Goal: Find specific page/section: Find specific page/section

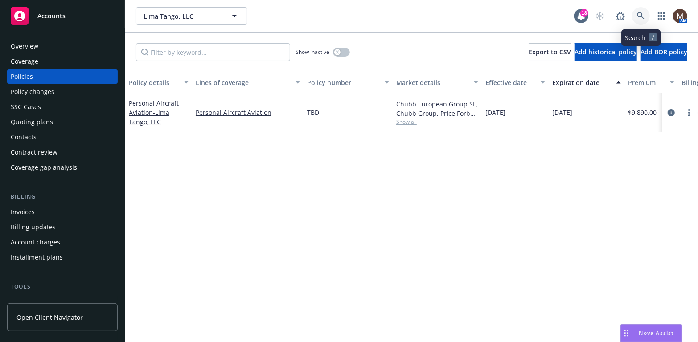
click at [642, 12] on icon at bounding box center [641, 16] width 8 height 8
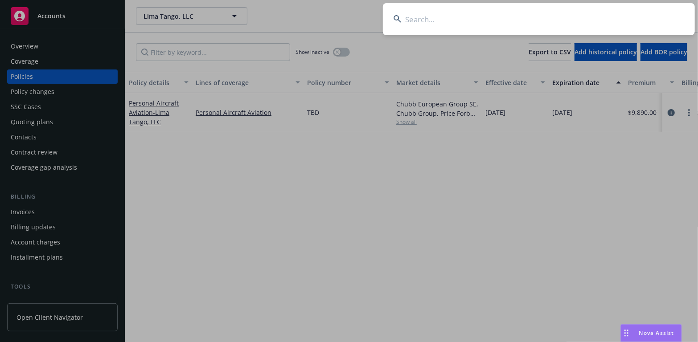
click at [413, 16] on input at bounding box center [539, 19] width 312 height 32
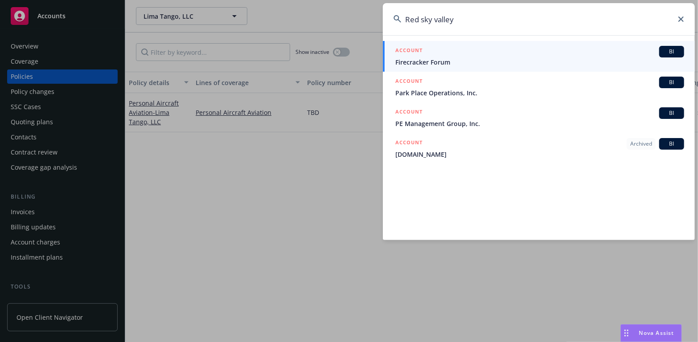
drag, startPoint x: 462, startPoint y: 23, endPoint x: 421, endPoint y: 15, distance: 41.7
click at [421, 15] on input "Red sky valley" at bounding box center [539, 19] width 312 height 32
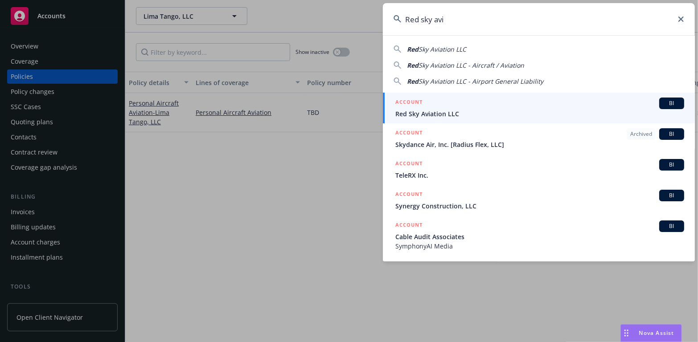
type input "Red sky avi"
click at [435, 111] on span "Red Sky Aviation LLC" at bounding box center [539, 113] width 289 height 9
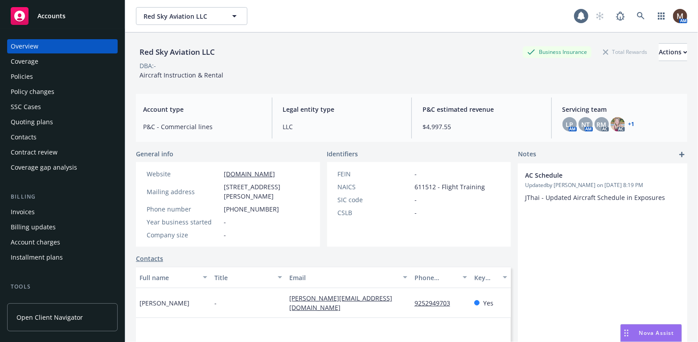
click at [32, 75] on div "Policies" at bounding box center [22, 77] width 22 height 14
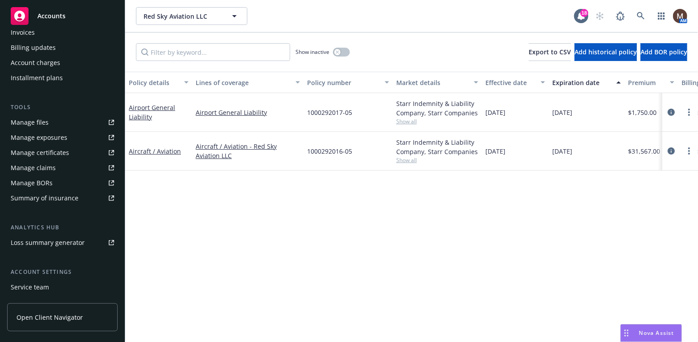
scroll to position [194, 0]
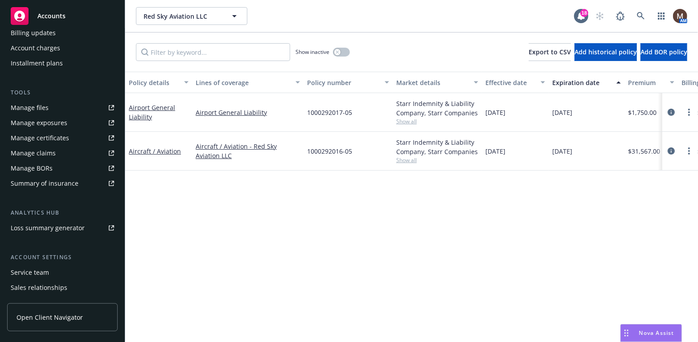
drag, startPoint x: 54, startPoint y: 268, endPoint x: 73, endPoint y: 266, distance: 19.7
click at [53, 268] on div "Service team" at bounding box center [62, 273] width 103 height 14
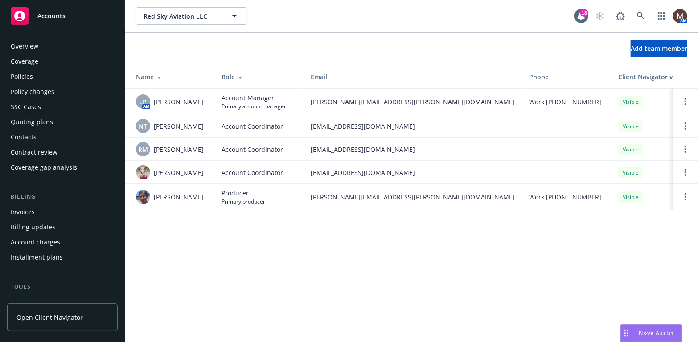
click at [25, 76] on div "Policies" at bounding box center [22, 77] width 22 height 14
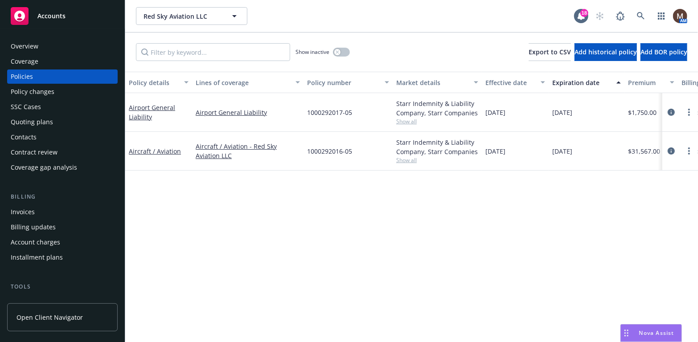
click at [32, 136] on div "Contacts" at bounding box center [24, 137] width 26 height 14
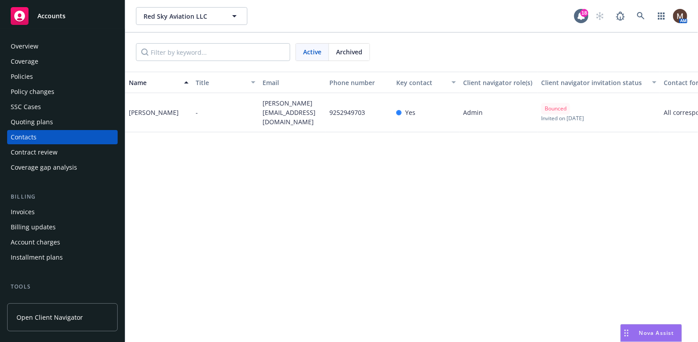
click at [28, 42] on div "Overview" at bounding box center [25, 46] width 28 height 14
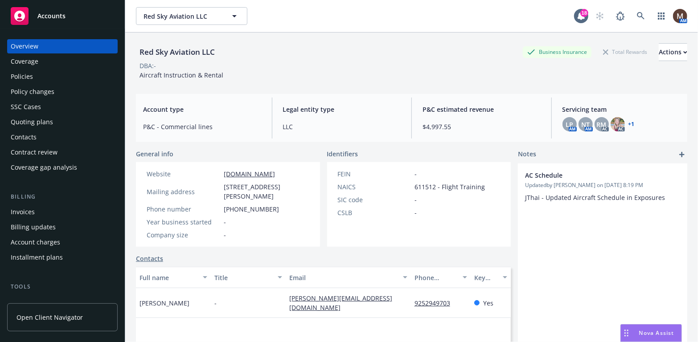
click at [39, 135] on div "Contacts" at bounding box center [62, 137] width 103 height 14
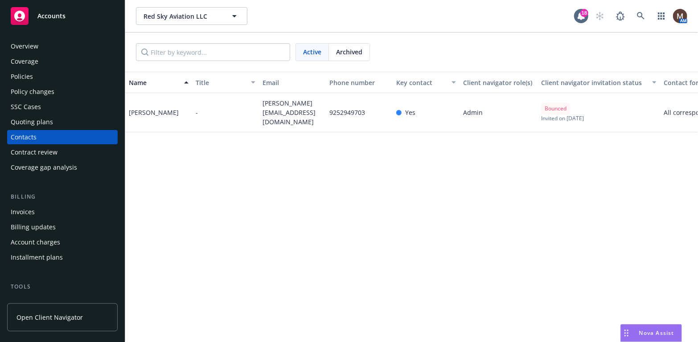
click at [22, 74] on div "Policies" at bounding box center [22, 77] width 22 height 14
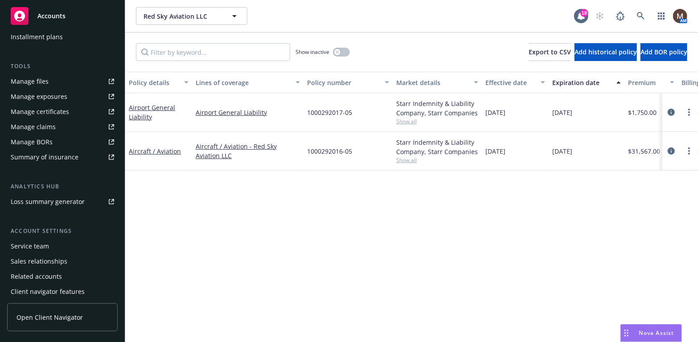
scroll to position [221, 0]
click at [43, 244] on div "Service team" at bounding box center [30, 246] width 38 height 14
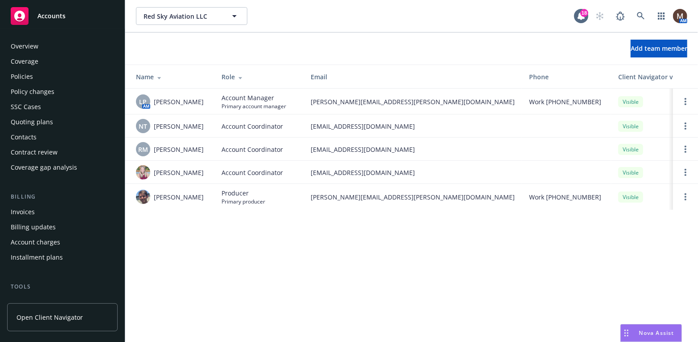
click at [21, 75] on div "Policies" at bounding box center [22, 77] width 22 height 14
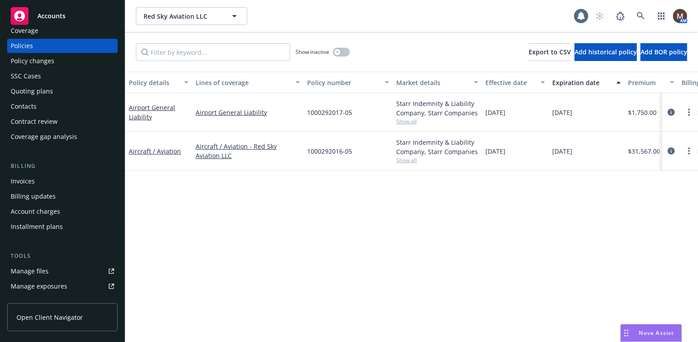
scroll to position [45, 0]
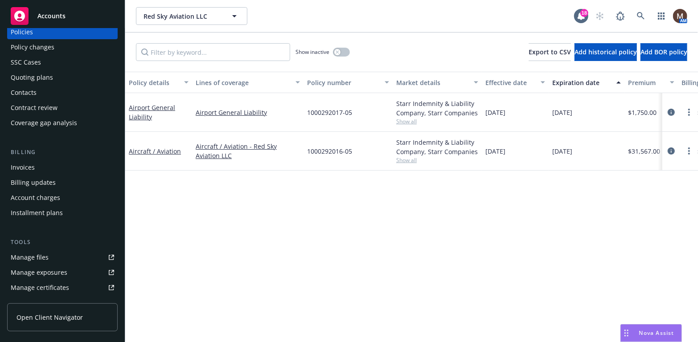
click at [54, 257] on link "Manage files" at bounding box center [62, 258] width 111 height 14
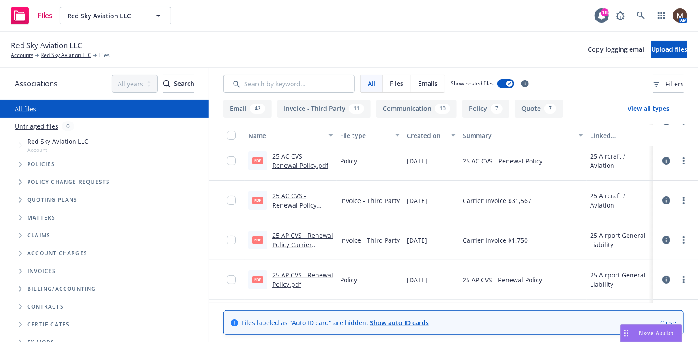
scroll to position [89, 0]
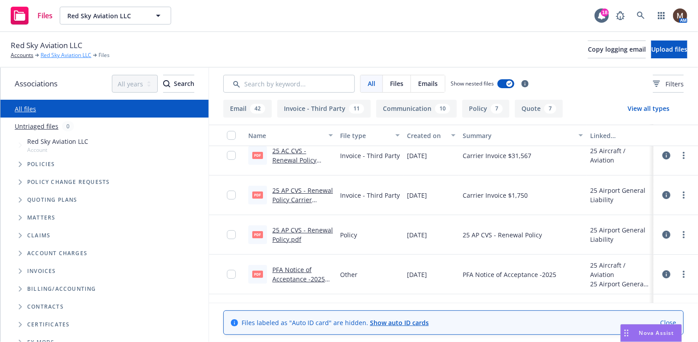
click at [70, 54] on link "Red Sky Aviation LLC" at bounding box center [66, 55] width 51 height 8
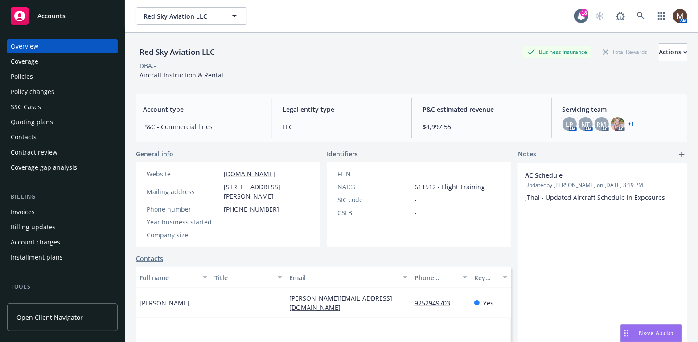
click at [34, 136] on div "Contacts" at bounding box center [24, 137] width 26 height 14
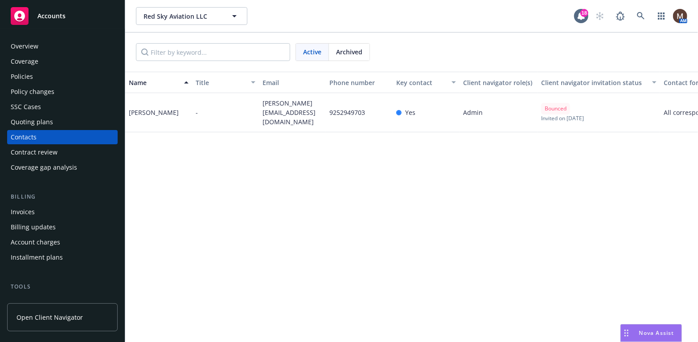
click at [34, 74] on div "Policies" at bounding box center [62, 77] width 103 height 14
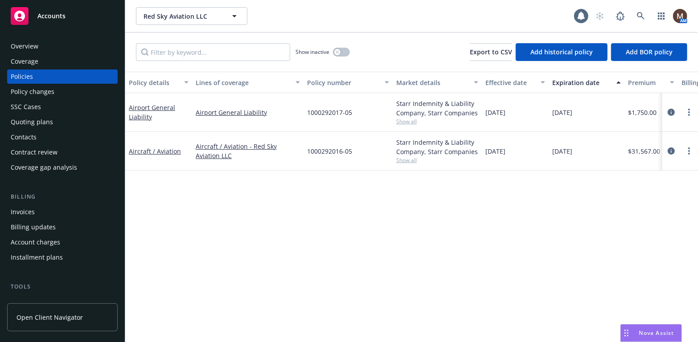
click at [38, 44] on div "Overview" at bounding box center [62, 46] width 103 height 14
